Goal: Information Seeking & Learning: Learn about a topic

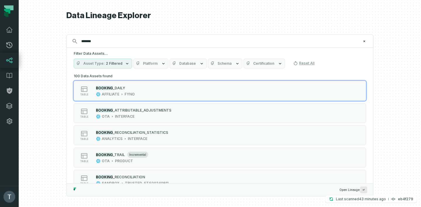
type input "*******"
click at [225, 64] on span "Schema" at bounding box center [225, 63] width 14 height 5
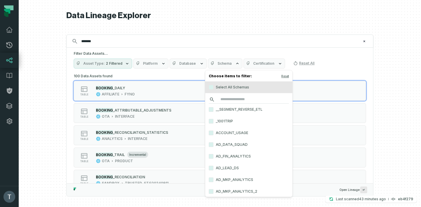
click at [235, 99] on input "search" at bounding box center [249, 99] width 80 height 8
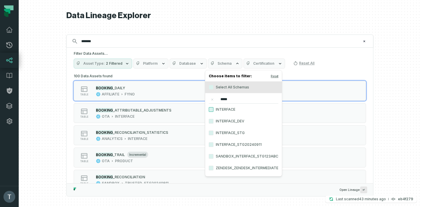
type input "*****"
click at [210, 111] on button "INTERFACE" at bounding box center [211, 109] width 5 height 5
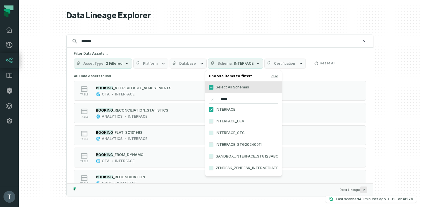
click at [219, 20] on h1 "Data Lineage Explorer" at bounding box center [219, 16] width 307 height 10
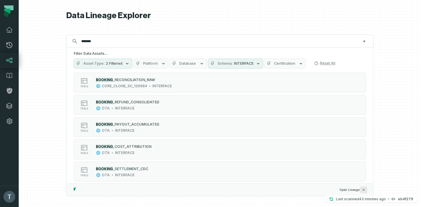
scroll to position [392, 0]
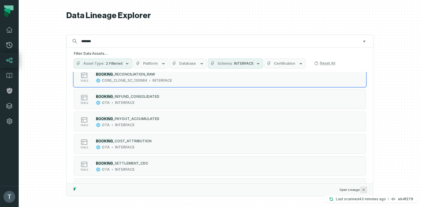
click at [187, 63] on span "Database" at bounding box center [187, 63] width 17 height 5
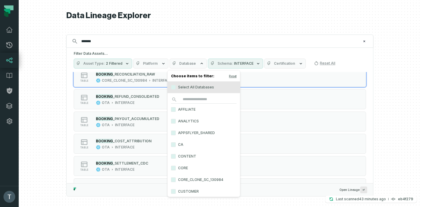
click at [185, 119] on label "ANALYTICS" at bounding box center [204, 121] width 73 height 12
click at [176, 119] on button "ANALYTICS" at bounding box center [173, 121] width 5 height 5
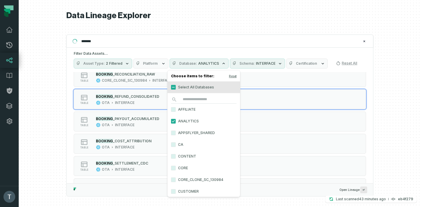
click at [39, 94] on div at bounding box center [220, 103] width 403 height 207
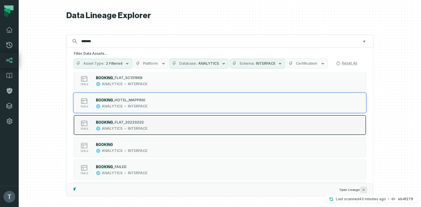
scroll to position [30, 0]
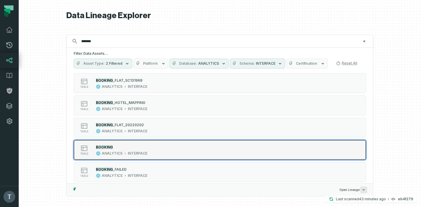
click at [158, 151] on div "table BOOKING ANALYTICS INTERFACE" at bounding box center [148, 150] width 146 height 12
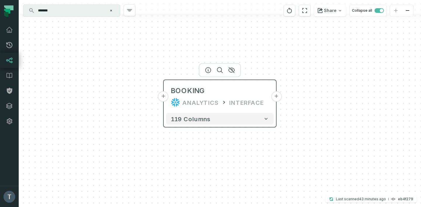
click at [166, 96] on button "+" at bounding box center [163, 96] width 11 height 11
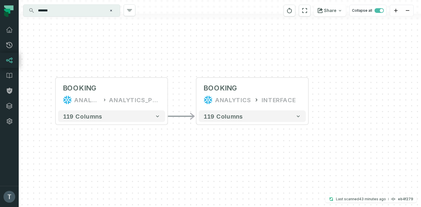
drag, startPoint x: 390, startPoint y: 162, endPoint x: 277, endPoint y: 147, distance: 113.6
click at [278, 152] on div "+ BOOKING ANALYTICS ANALYTICS_PROD + 119 columns - BOOKING ANALYTICS INTERFACE …" at bounding box center [220, 103] width 403 height 207
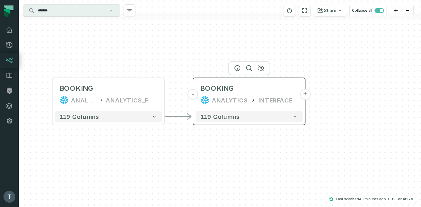
click at [305, 95] on button "+" at bounding box center [305, 94] width 11 height 11
